Goal: Task Accomplishment & Management: Complete application form

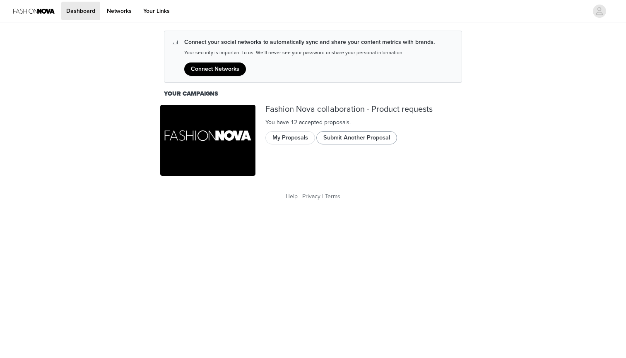
click at [334, 136] on button "Submit Another Proposal" at bounding box center [356, 137] width 81 height 13
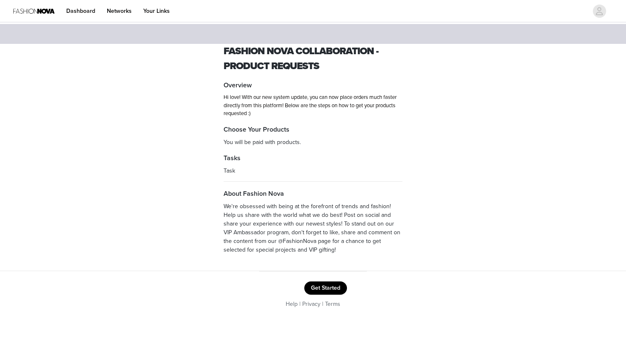
click at [322, 284] on button "Get Started" at bounding box center [325, 288] width 43 height 13
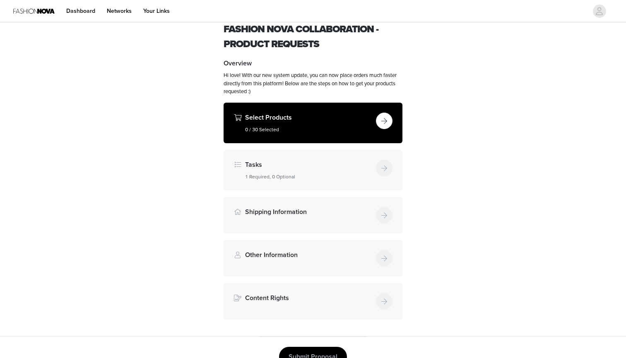
scroll to position [37, 0]
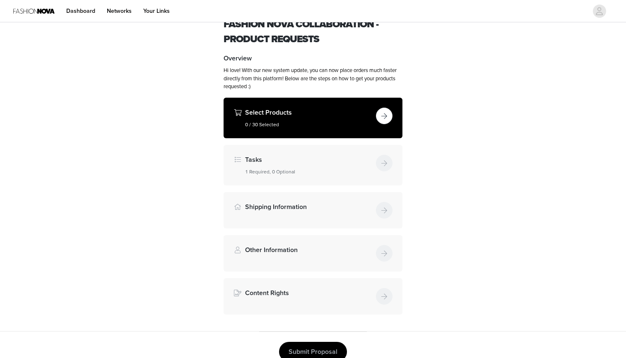
click at [382, 113] on button "button" at bounding box center [384, 116] width 17 height 17
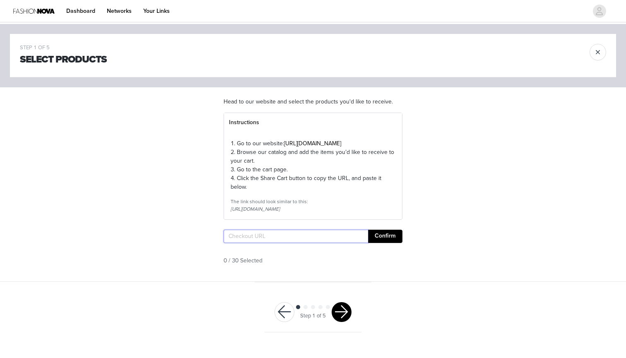
click at [259, 243] on input "text" at bounding box center [296, 236] width 145 height 13
paste input "https://www.fashionnova.com/pages/shared-cart/39295321440380:1,39295351685244:1…"
type input "https://www.fashionnova.com/pages/shared-cart/39295321440380:1,39295351685244:1…"
click at [388, 243] on button "Confirm" at bounding box center [385, 236] width 34 height 13
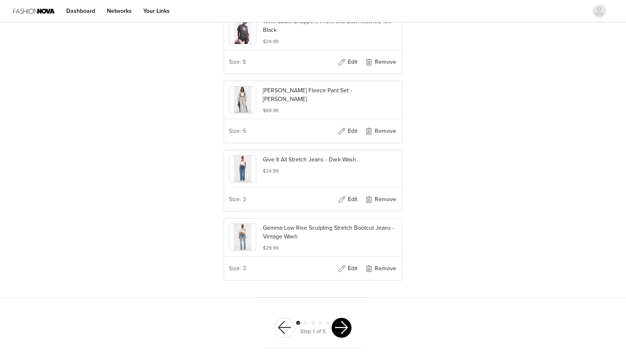
scroll to position [2054, 0]
click at [342, 324] on button "button" at bounding box center [342, 328] width 20 height 20
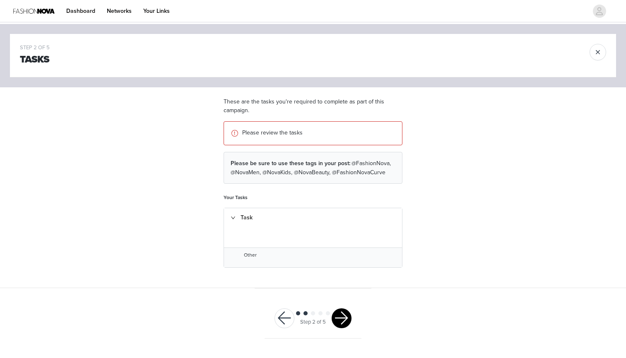
click at [340, 308] on button "button" at bounding box center [342, 318] width 20 height 20
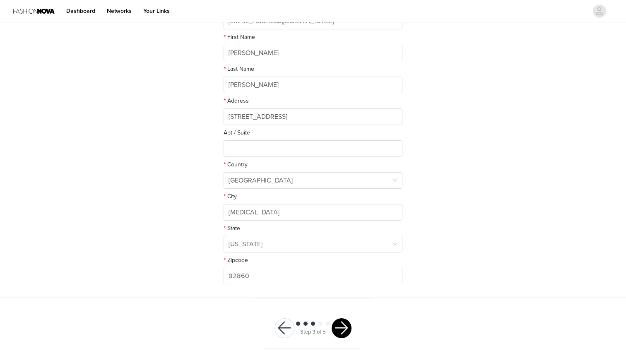
click at [339, 327] on button "button" at bounding box center [342, 328] width 20 height 20
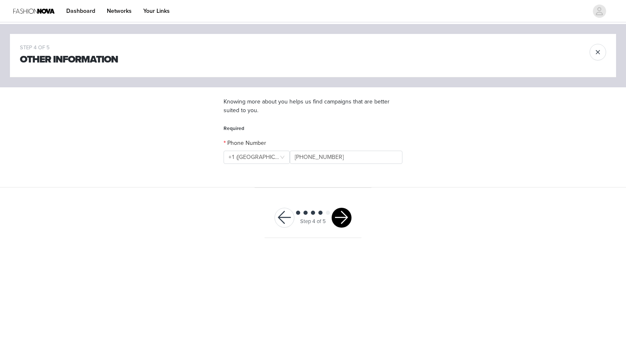
click at [343, 219] on button "button" at bounding box center [342, 218] width 20 height 20
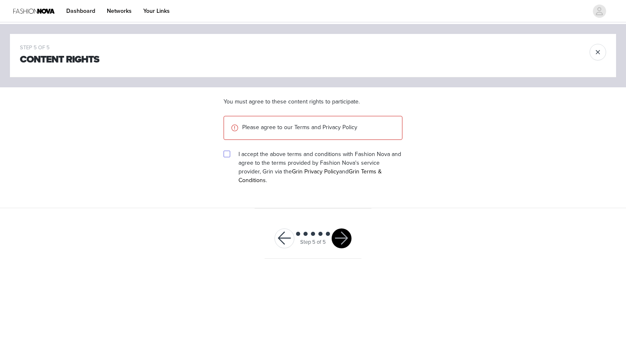
click at [226, 154] on input "checkbox" at bounding box center [227, 154] width 6 height 6
checkbox input "true"
click at [342, 234] on button "button" at bounding box center [342, 239] width 20 height 20
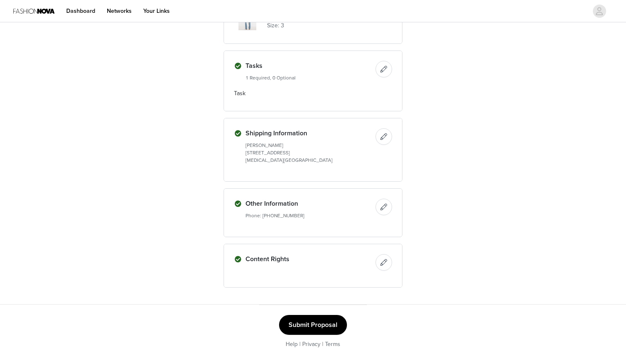
scroll to position [1033, 0]
click at [319, 325] on button "Submit Proposal" at bounding box center [313, 326] width 68 height 20
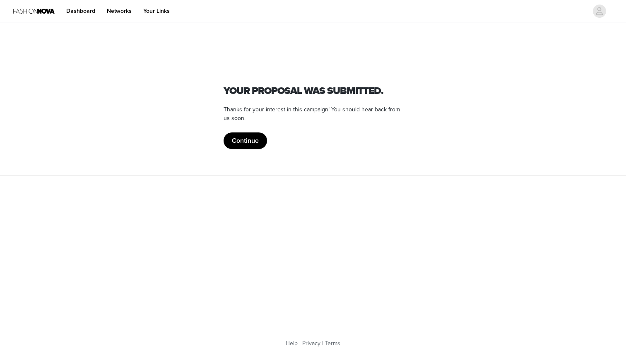
click at [249, 140] on button "Continue" at bounding box center [245, 140] width 43 height 17
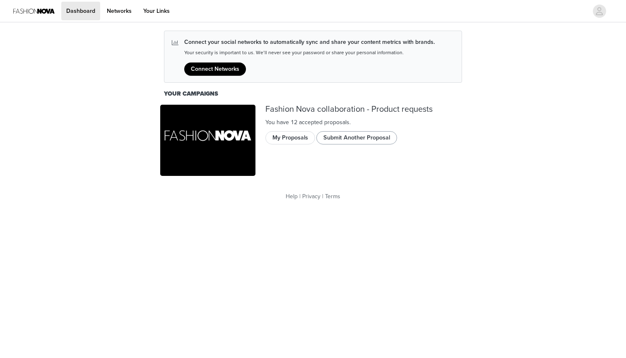
click at [335, 136] on button "Submit Another Proposal" at bounding box center [356, 137] width 81 height 13
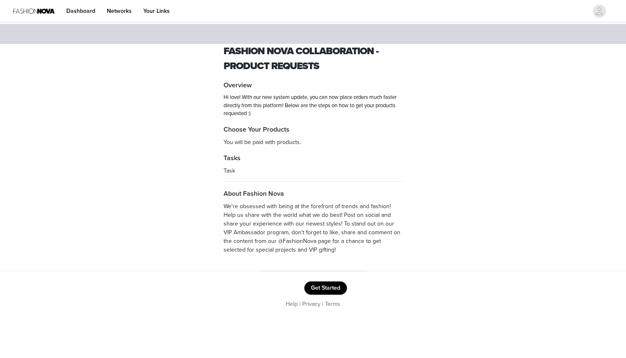
click at [315, 284] on button "Get Started" at bounding box center [325, 288] width 43 height 13
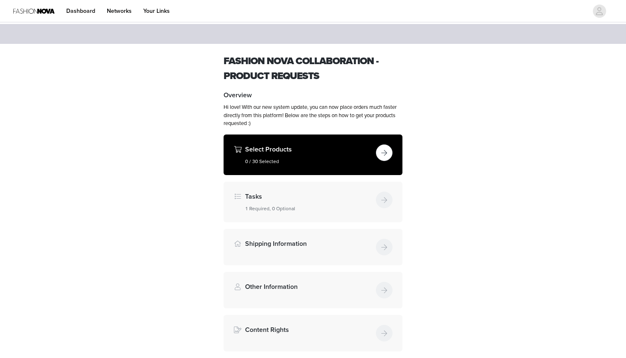
click at [388, 156] on button "button" at bounding box center [384, 153] width 17 height 17
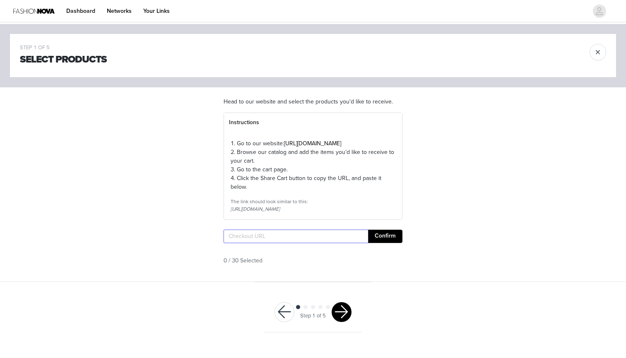
click at [257, 243] on input "text" at bounding box center [296, 236] width 145 height 13
paste input "https://www.fashionnova.com/pages/shared-cart/39290292928636:1,39254815899772:1…"
type input "https://www.fashionnova.com/pages/shared-cart/39290292928636:1,39254815899772:1…"
click at [388, 243] on button "Confirm" at bounding box center [385, 236] width 34 height 13
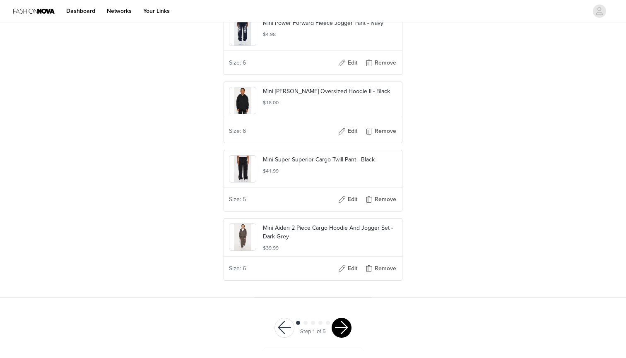
scroll to position [1027, 0]
click at [338, 327] on button "button" at bounding box center [342, 328] width 20 height 20
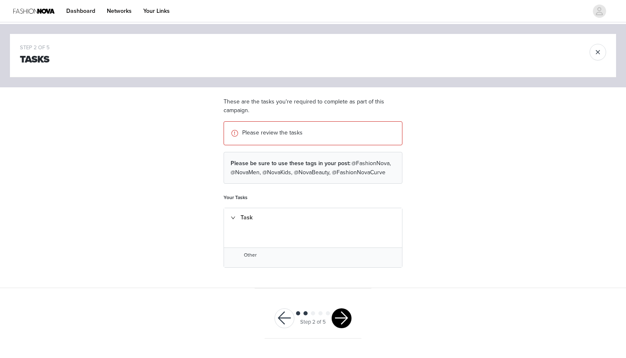
click at [340, 320] on button "button" at bounding box center [342, 318] width 20 height 20
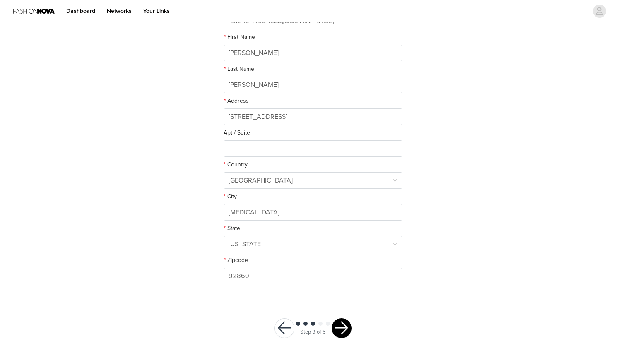
click at [339, 326] on button "button" at bounding box center [342, 328] width 20 height 20
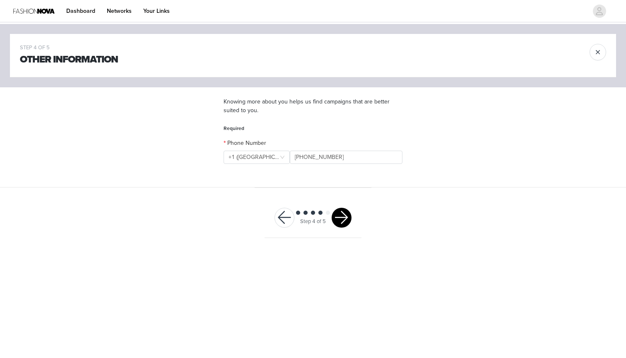
click at [338, 216] on button "button" at bounding box center [342, 218] width 20 height 20
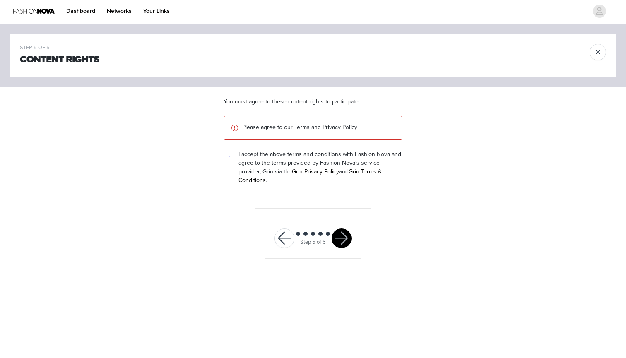
click at [226, 154] on input "checkbox" at bounding box center [227, 154] width 6 height 6
checkbox input "true"
click at [337, 229] on button "button" at bounding box center [342, 239] width 20 height 20
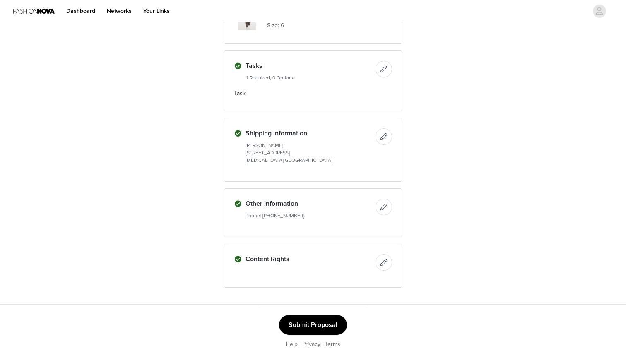
scroll to position [586, 0]
click at [320, 320] on button "Submit Proposal" at bounding box center [313, 326] width 68 height 20
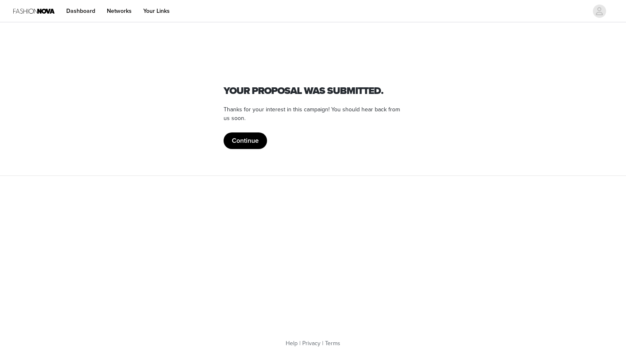
click at [251, 145] on button "Continue" at bounding box center [245, 140] width 43 height 17
